Goal: Task Accomplishment & Management: Complete application form

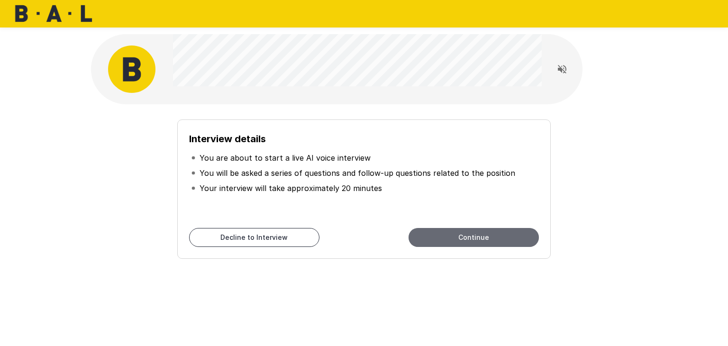
click at [483, 238] on button "Continue" at bounding box center [474, 237] width 130 height 19
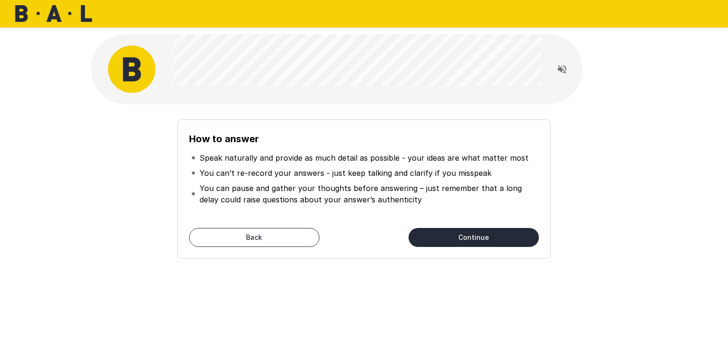
click at [483, 238] on button "Continue" at bounding box center [474, 237] width 130 height 19
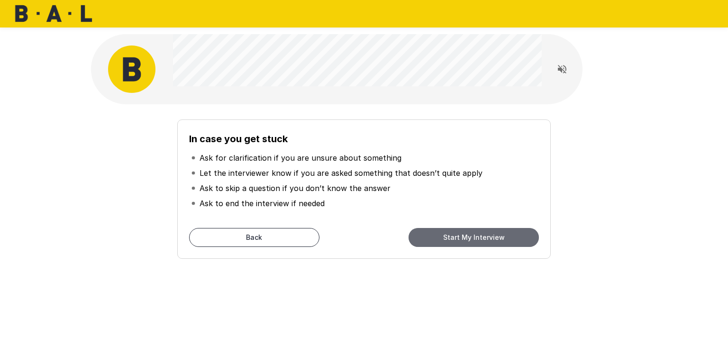
click at [483, 238] on button "Start My Interview" at bounding box center [474, 237] width 130 height 19
